Goal: Information Seeking & Learning: Understand process/instructions

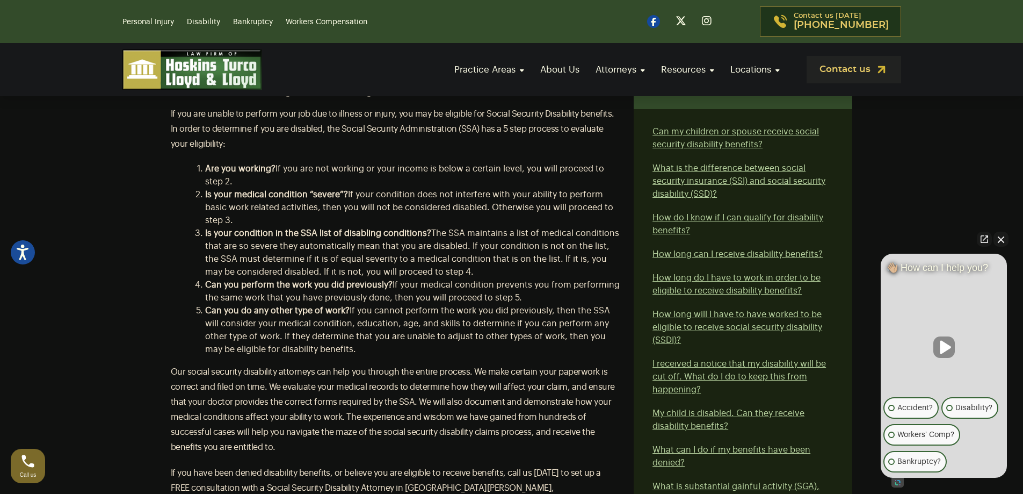
scroll to position [430, 0]
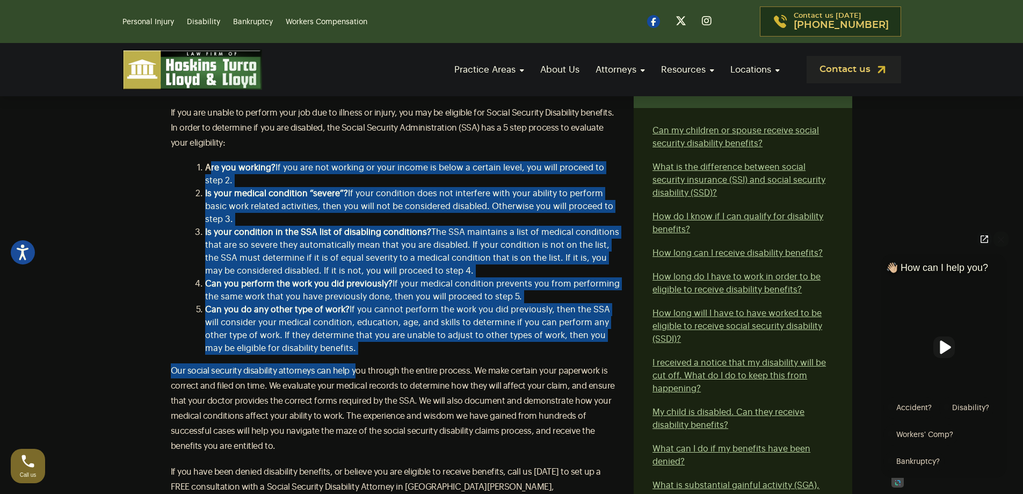
drag, startPoint x: 212, startPoint y: 172, endPoint x: 356, endPoint y: 355, distance: 233.0
drag, startPoint x: 369, startPoint y: 343, endPoint x: 205, endPoint y: 167, distance: 240.3
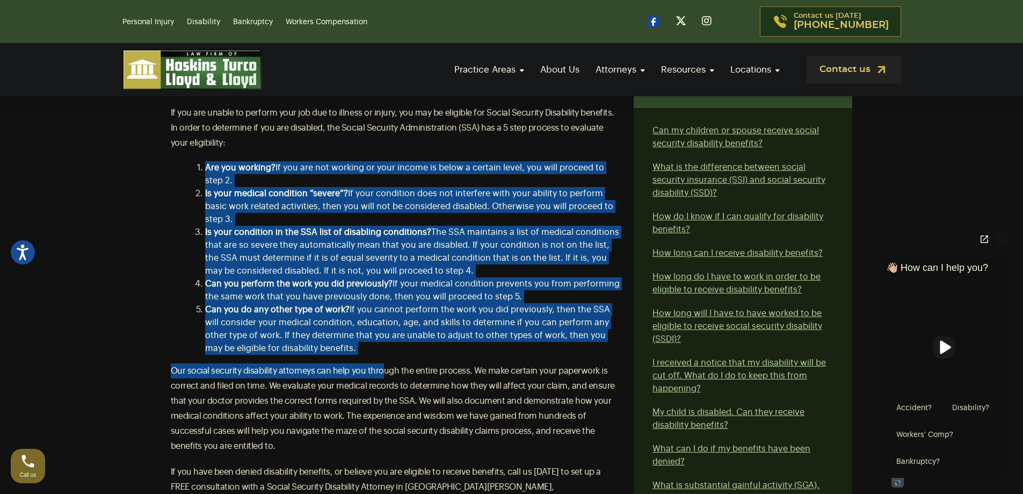
click at [205, 167] on b "Are you working?" at bounding box center [240, 167] width 70 height 9
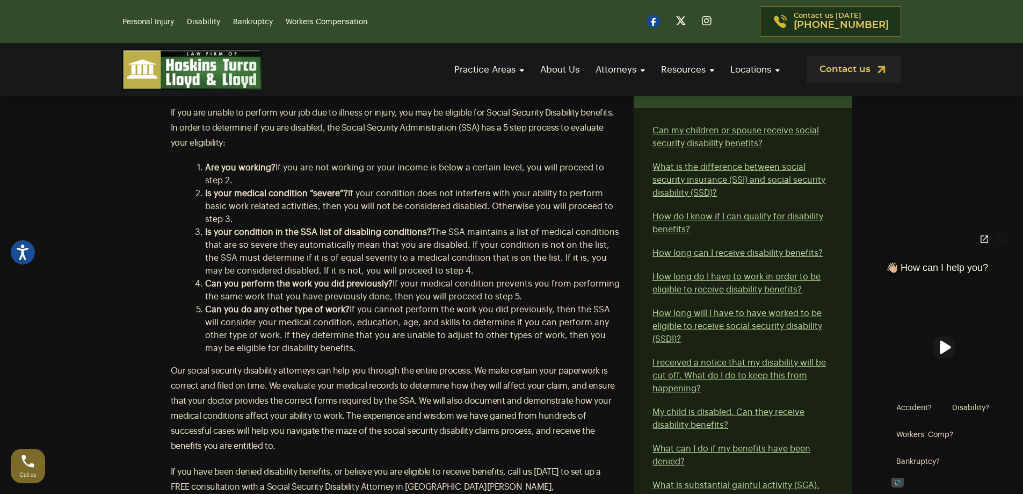
drag, startPoint x: 248, startPoint y: 196, endPoint x: 348, endPoint y: 348, distance: 182.2
click at [348, 348] on ol "Are you working? If you are not working or your income is below a certain level…" at bounding box center [405, 257] width 434 height 193
click at [348, 348] on li "Can you do any other type of work? If you cannot perform the work you did previ…" at bounding box center [413, 329] width 416 height 52
drag, startPoint x: 348, startPoint y: 348, endPoint x: 201, endPoint y: 170, distance: 230.5
click at [201, 170] on ol "Are you working? If you are not working or your income is below a certain level…" at bounding box center [405, 257] width 434 height 193
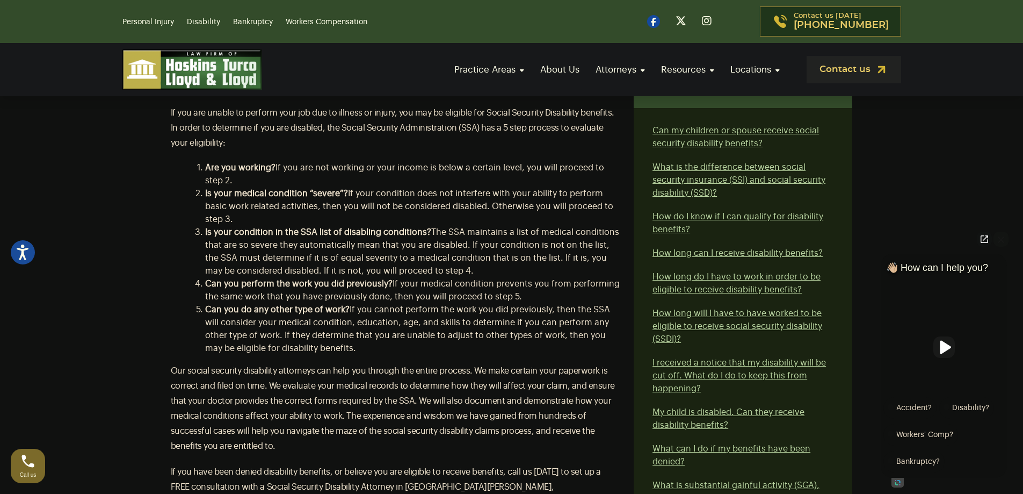
click at [205, 170] on li "Are you working? If you are not working or your income is below a certain level…" at bounding box center [413, 174] width 416 height 26
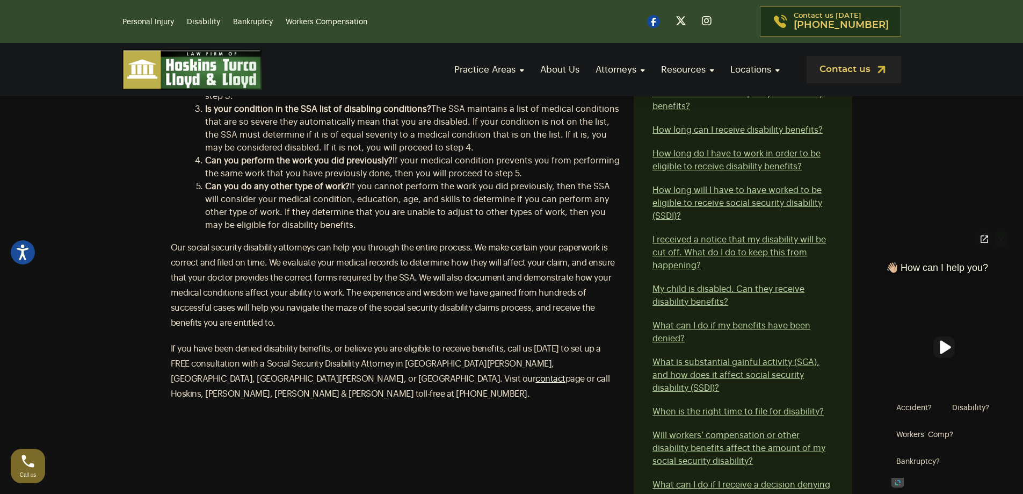
scroll to position [591, 0]
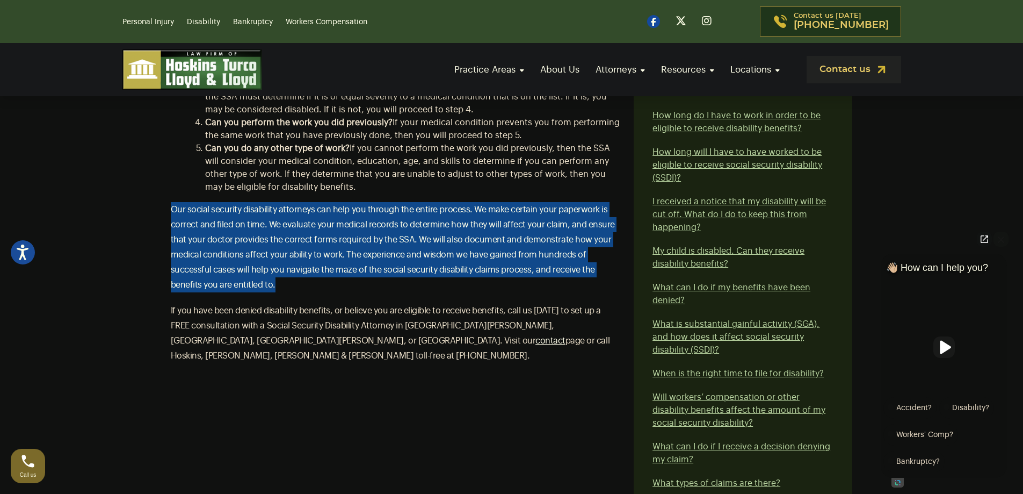
drag, startPoint x: 191, startPoint y: 211, endPoint x: 301, endPoint y: 284, distance: 131.4
click at [301, 284] on div "Contact our attorneys to discuss your case. Get a free consultation Do you have…" at bounding box center [511, 345] width 709 height 1100
click at [358, 286] on p "Our social security disability attorneys can help you through the entire proces…" at bounding box center [396, 247] width 451 height 90
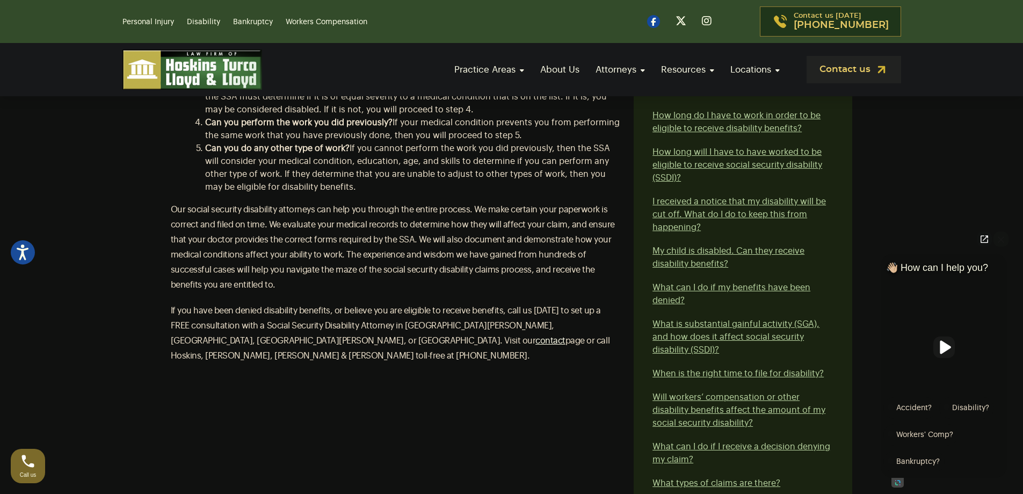
click at [412, 286] on p "Our social security disability attorneys can help you through the entire proces…" at bounding box center [396, 247] width 451 height 90
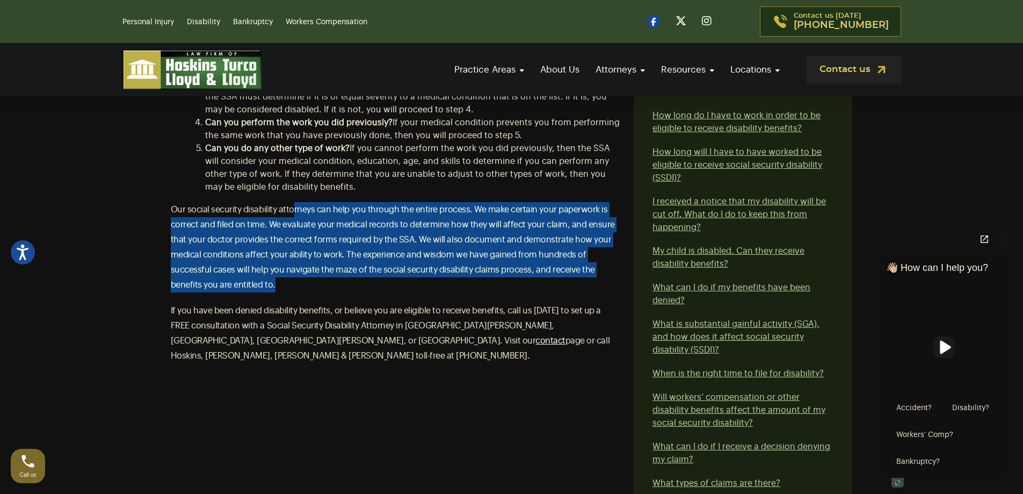
drag, startPoint x: 410, startPoint y: 288, endPoint x: 294, endPoint y: 207, distance: 141.1
click at [294, 207] on p "Our social security disability attorneys can help you through the entire proces…" at bounding box center [396, 247] width 451 height 90
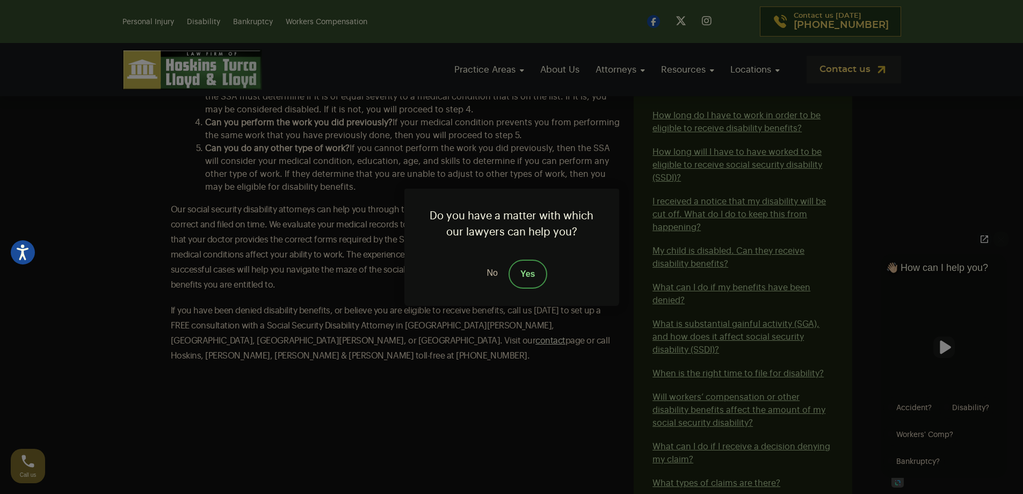
click at [490, 272] on link "No" at bounding box center [492, 273] width 32 height 29
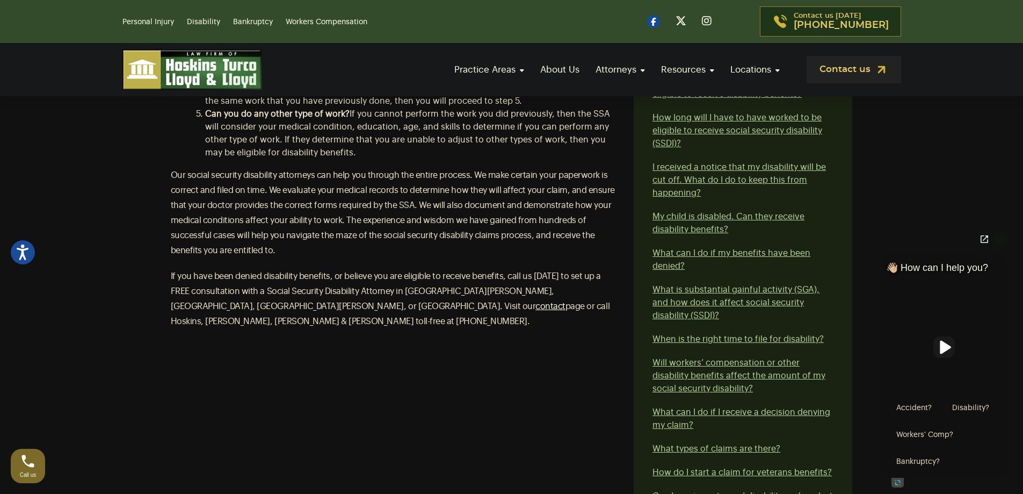
scroll to position [645, 0]
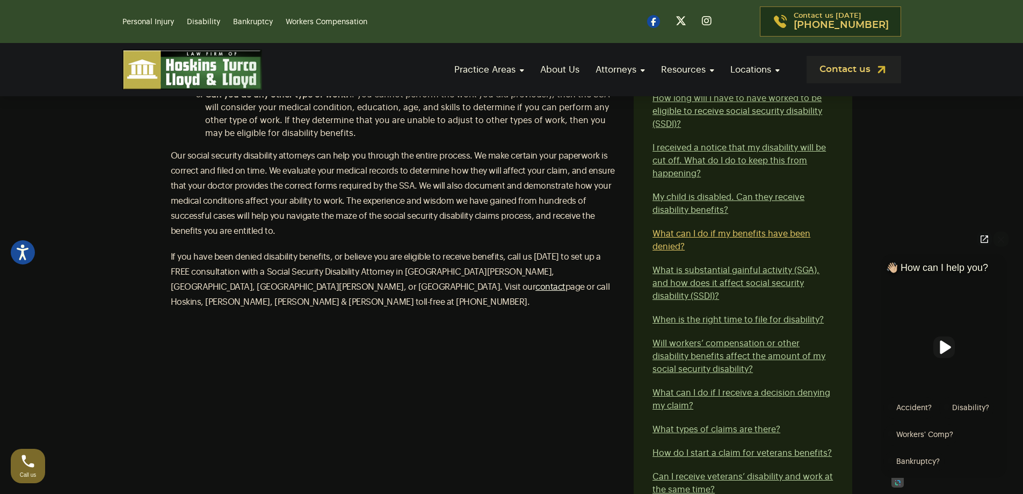
click at [739, 233] on link "What can I do if my benefits have been denied?" at bounding box center [732, 239] width 158 height 21
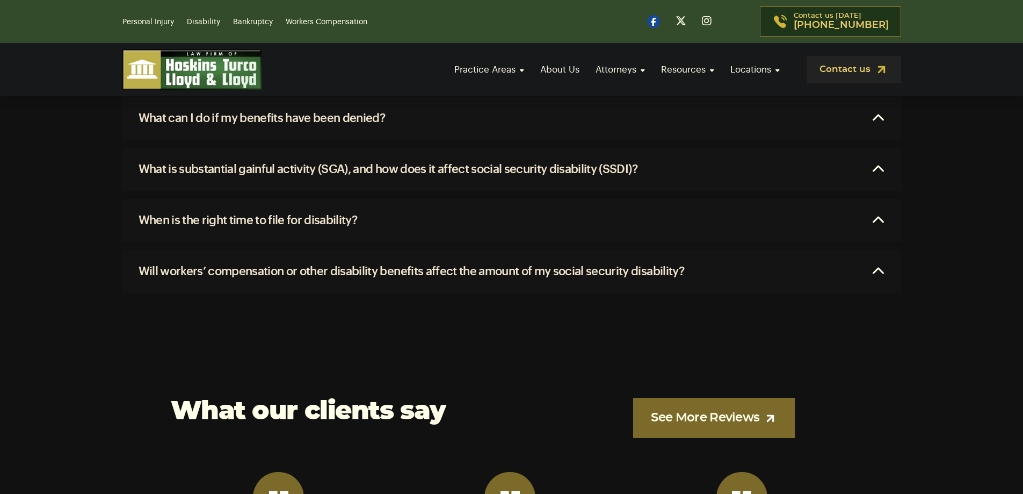
click at [273, 124] on h2 "What can I do if my benefits have been denied?" at bounding box center [262, 118] width 247 height 16
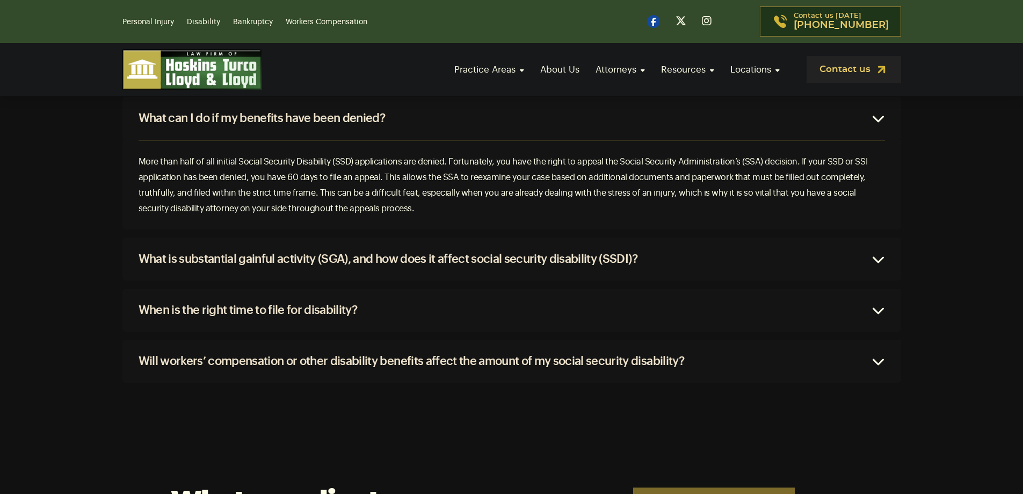
scroll to position [1131, 0]
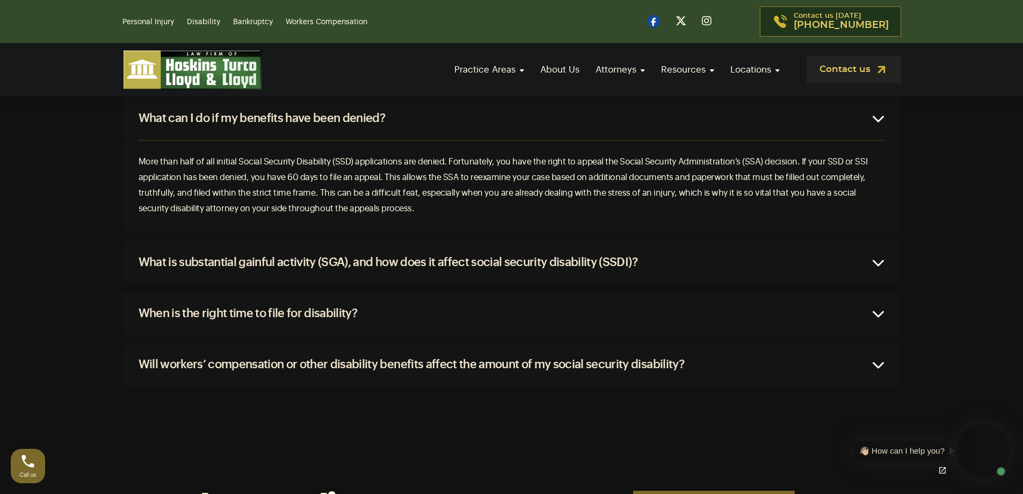
click at [161, 158] on p "More than half of all initial Social Security Disability (SSD) applications are…" at bounding box center [512, 185] width 747 height 62
